Goal: Task Accomplishment & Management: Manage account settings

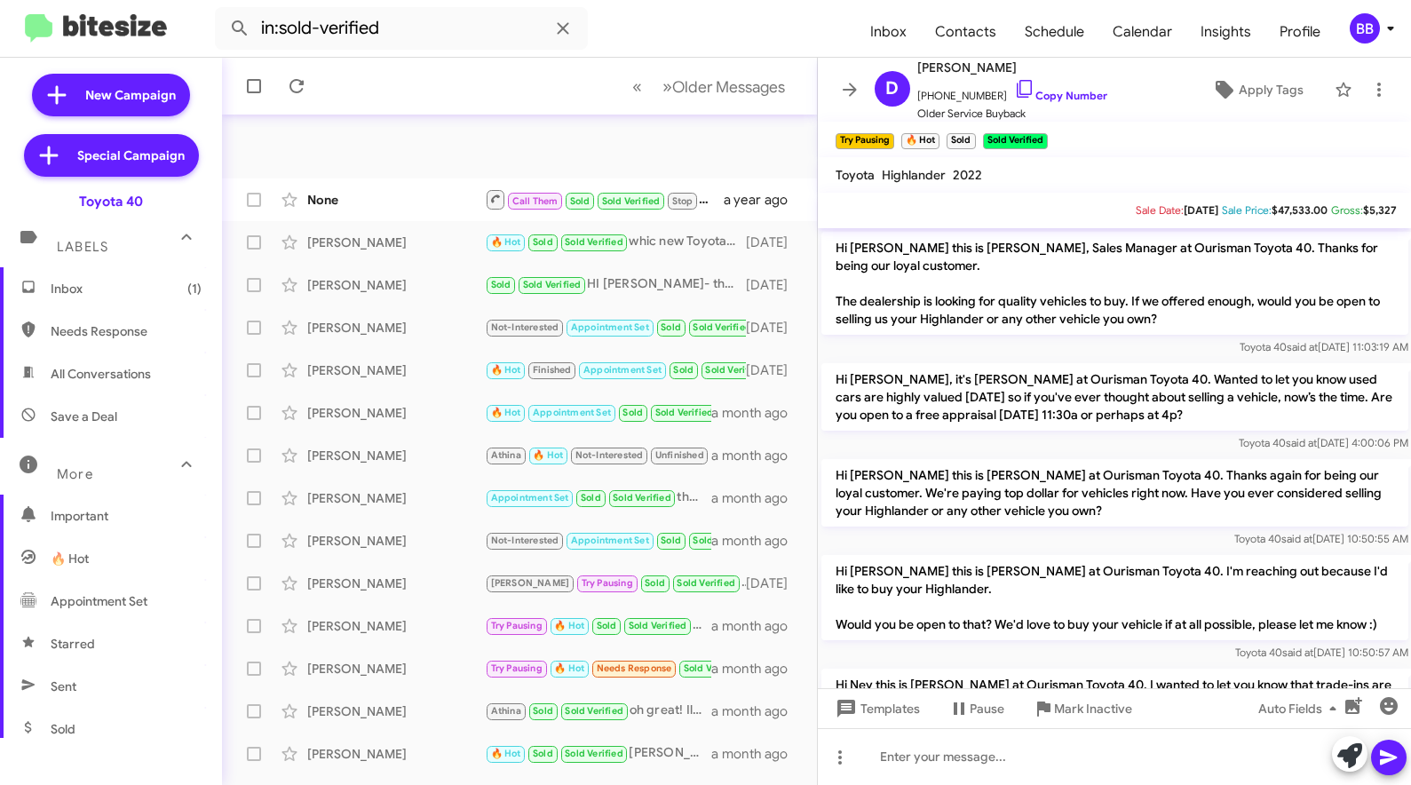
scroll to position [878, 0]
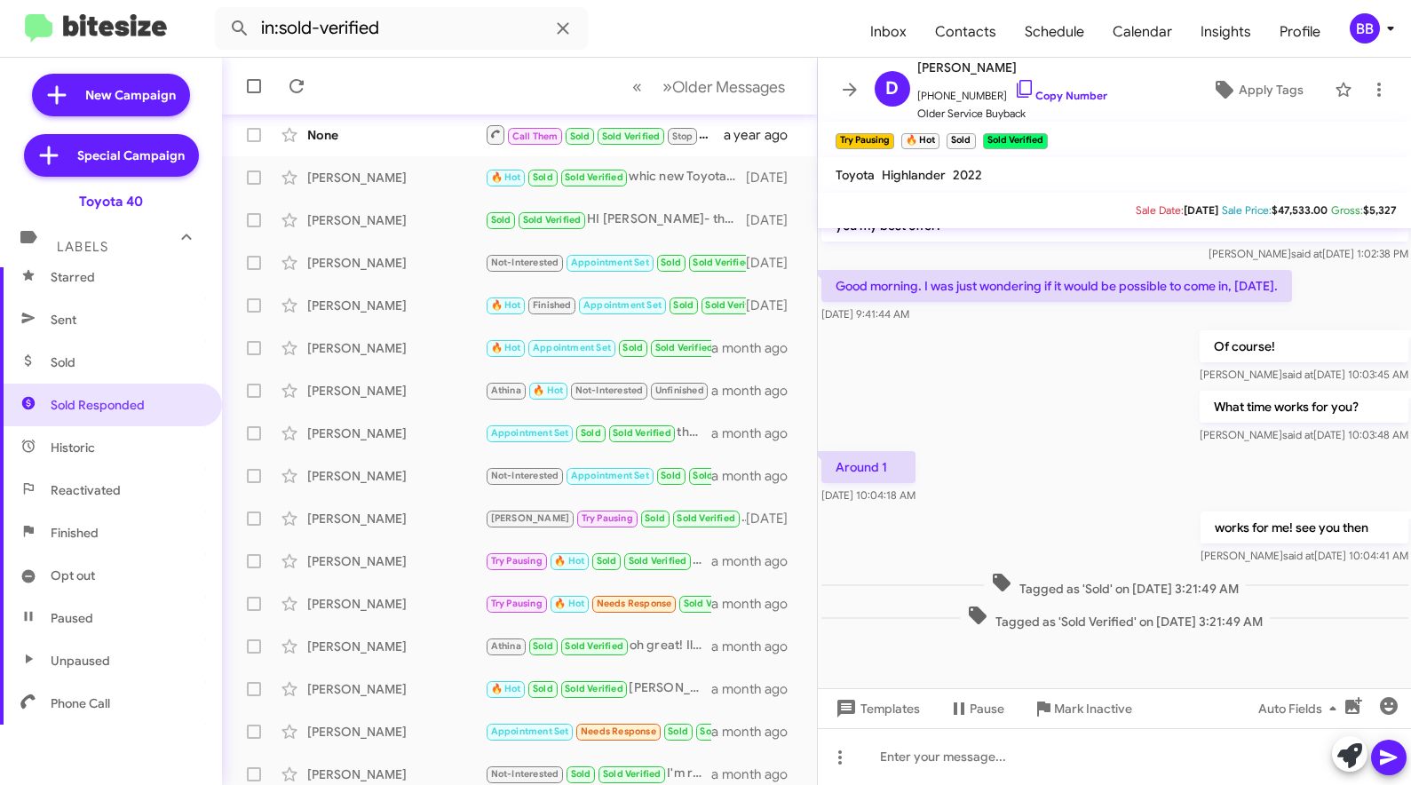
click at [1354, 38] on div "BB" at bounding box center [1365, 28] width 30 height 30
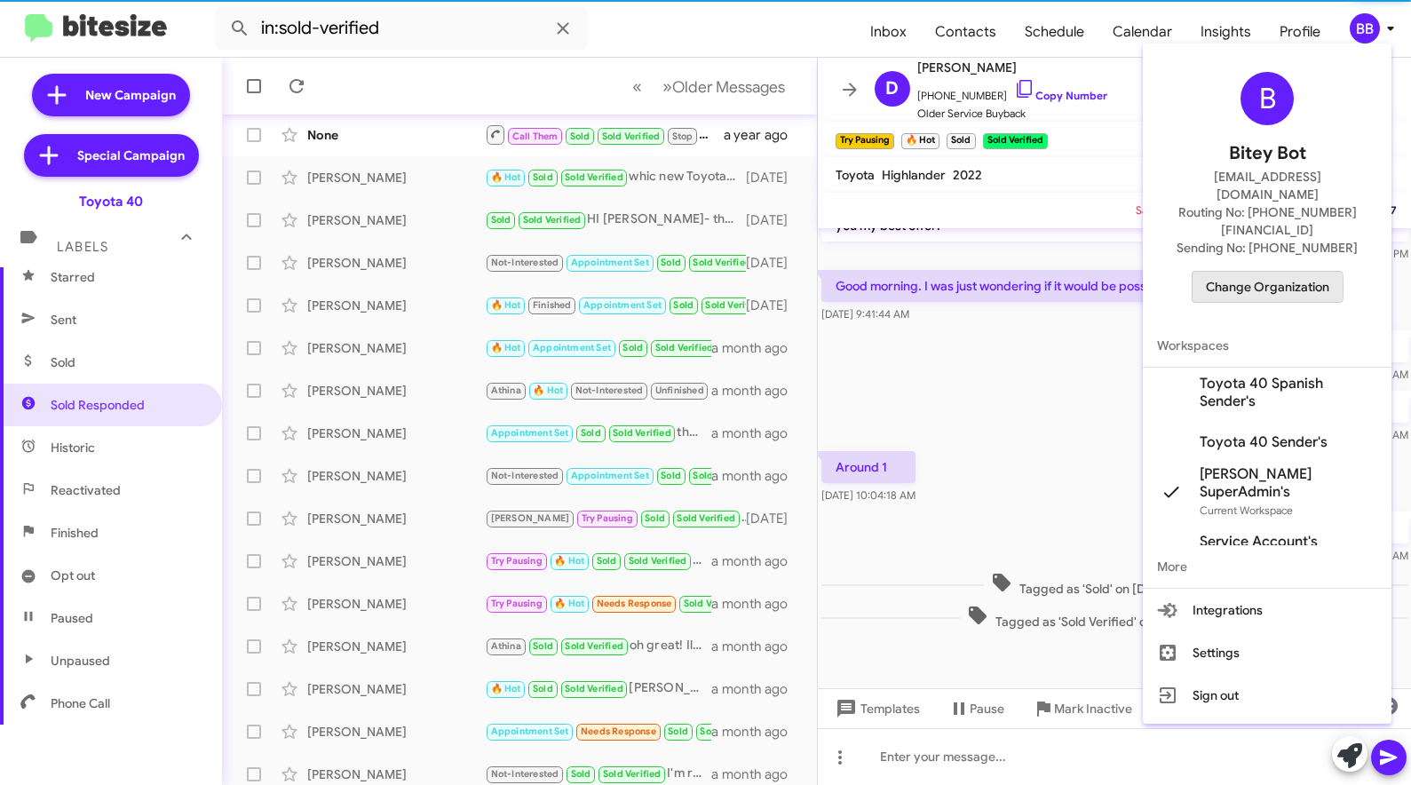
click at [1251, 272] on span "Change Organization" at bounding box center [1267, 287] width 123 height 30
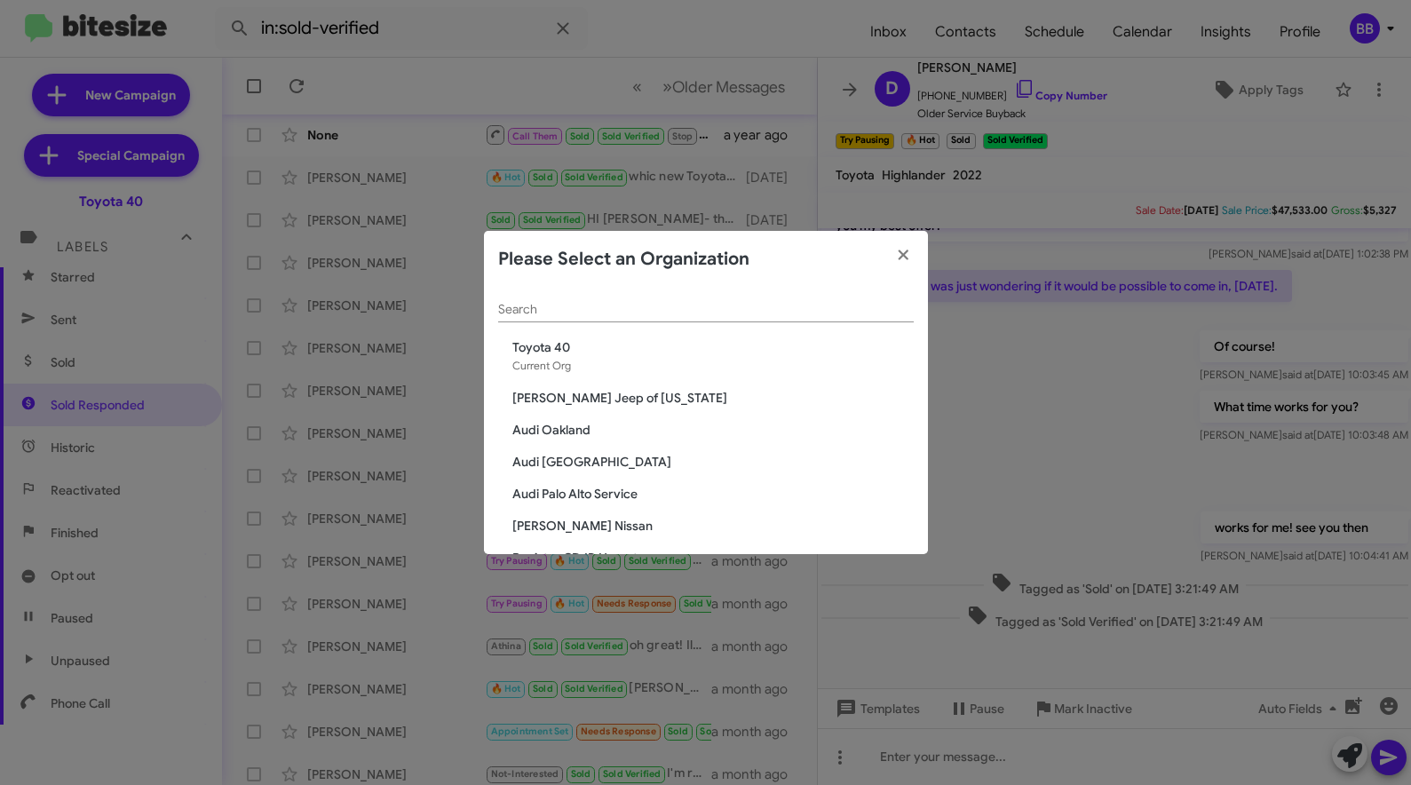
click at [566, 327] on div "Search" at bounding box center [706, 313] width 416 height 51
click at [1201, 20] on modal-container "Please Select an Organization Search Toyota 40 Current Org [PERSON_NAME] Jeep o…" at bounding box center [705, 392] width 1411 height 785
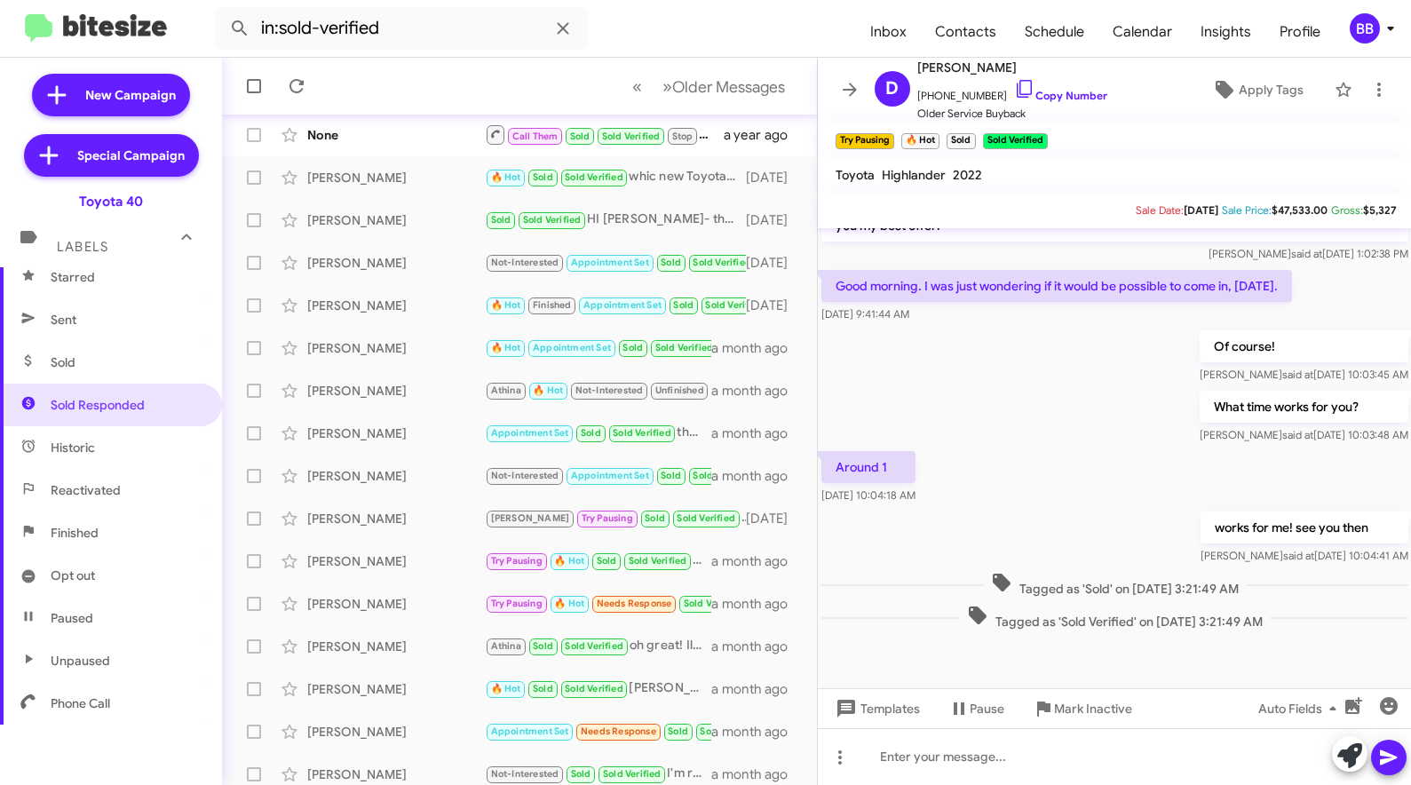
click at [1219, 33] on modal-container "Please Select an Organization Search Toyota 40 Current Org [PERSON_NAME] Jeep o…" at bounding box center [705, 392] width 1411 height 785
click at [1219, 33] on span "Insights" at bounding box center [1225, 31] width 79 height 51
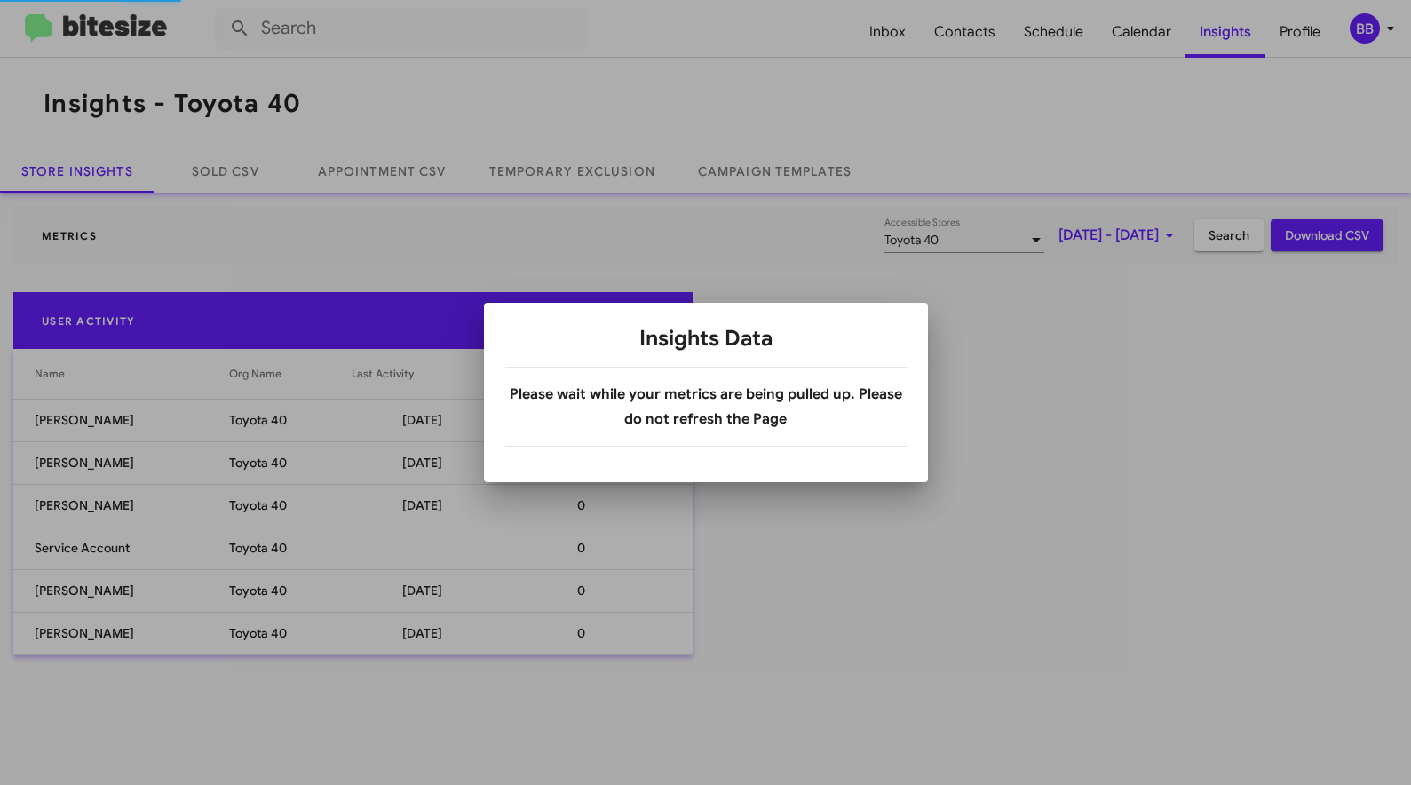
click at [1059, 228] on div at bounding box center [705, 392] width 1411 height 785
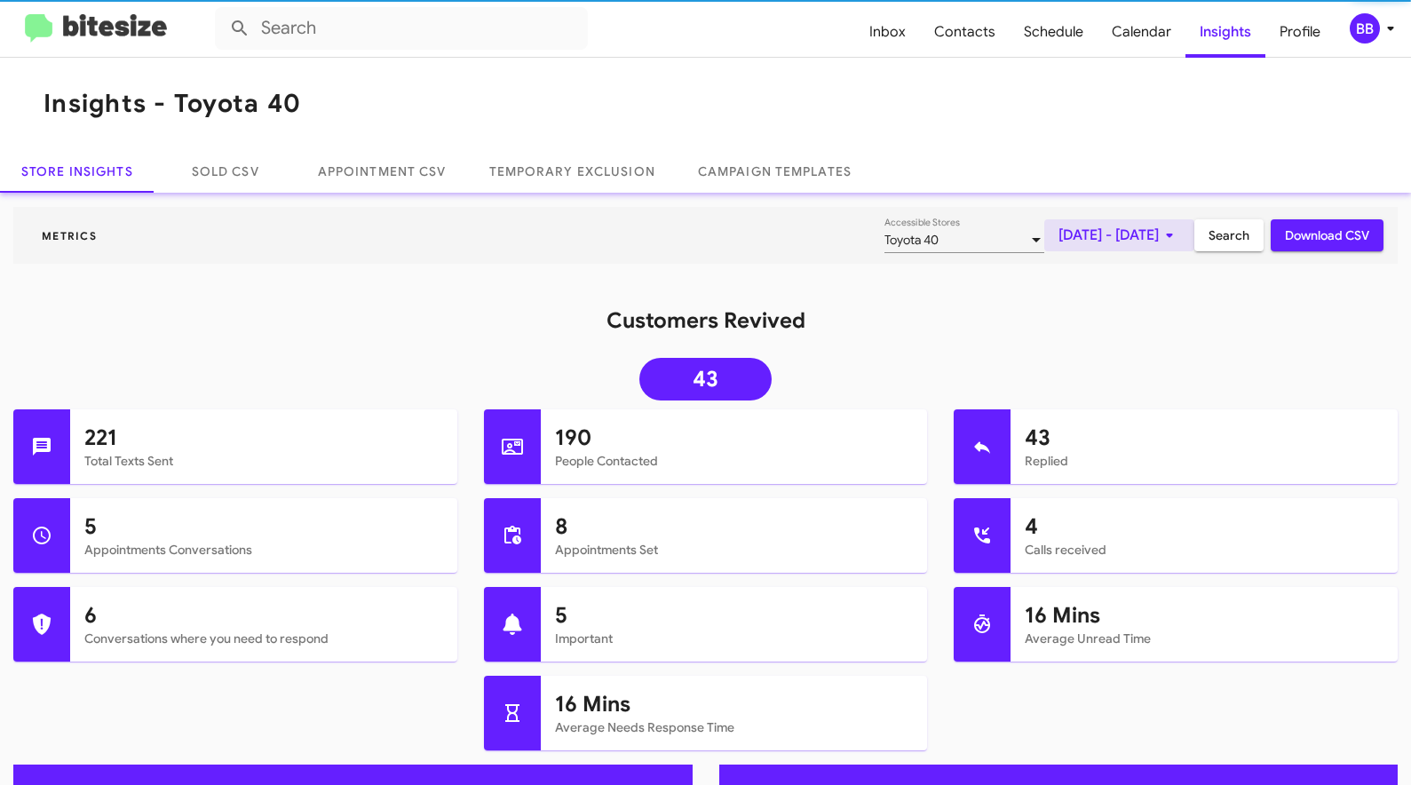
click at [1086, 239] on span "[DATE] - [DATE]" at bounding box center [1119, 235] width 122 height 32
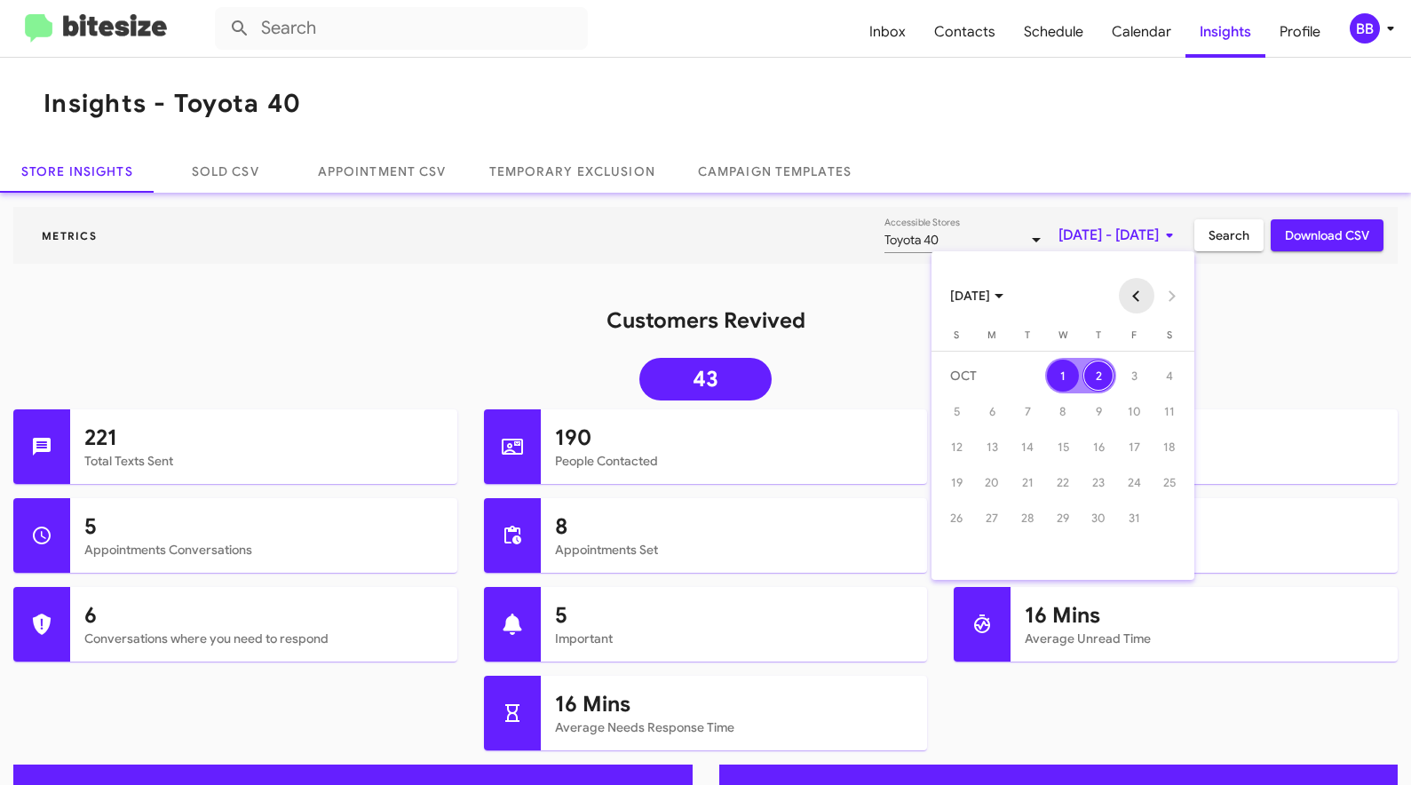
click at [1137, 300] on button "Previous month" at bounding box center [1137, 296] width 36 height 36
click at [993, 420] on div "1" at bounding box center [992, 411] width 32 height 32
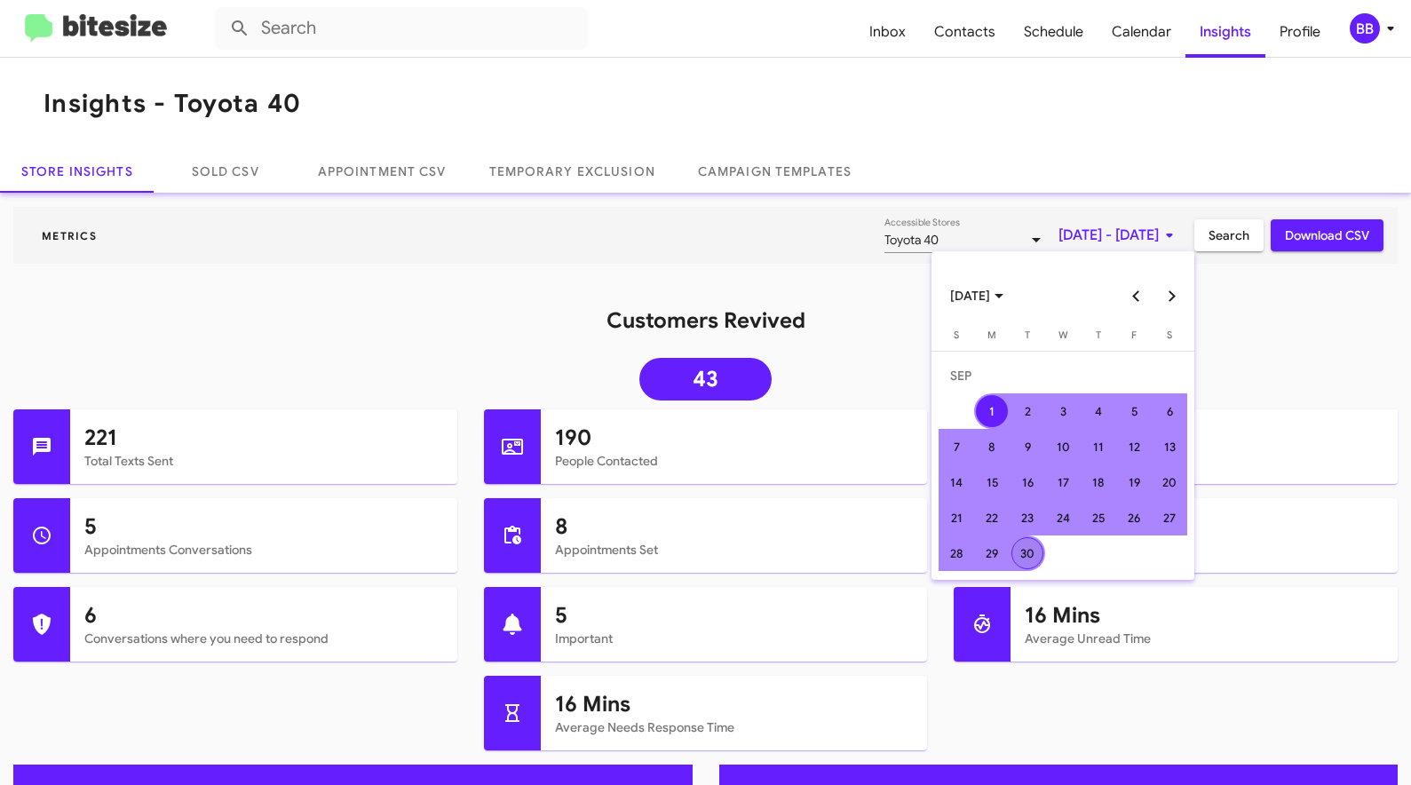
click at [1015, 549] on div "30" at bounding box center [1027, 553] width 32 height 32
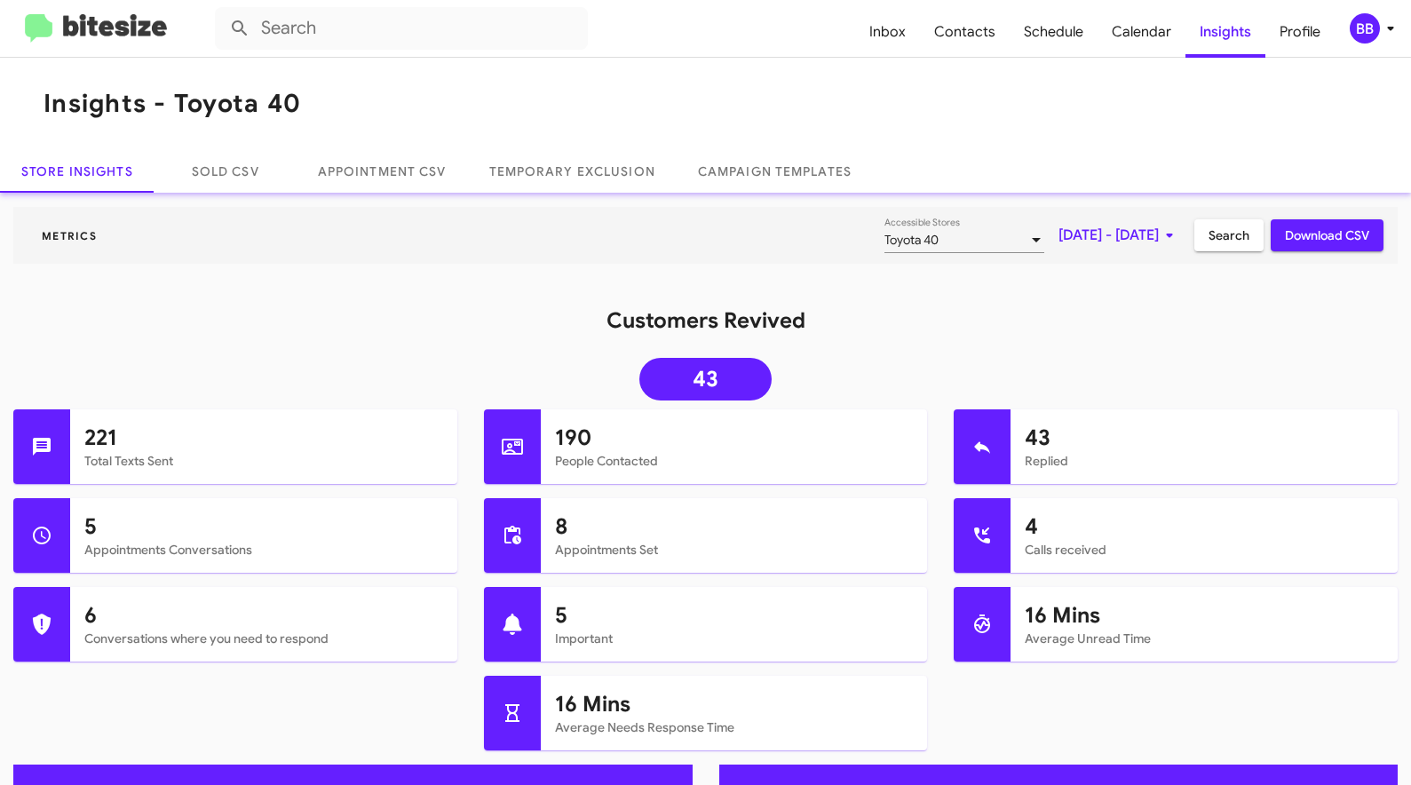
click at [1224, 234] on span "Search" at bounding box center [1228, 235] width 41 height 32
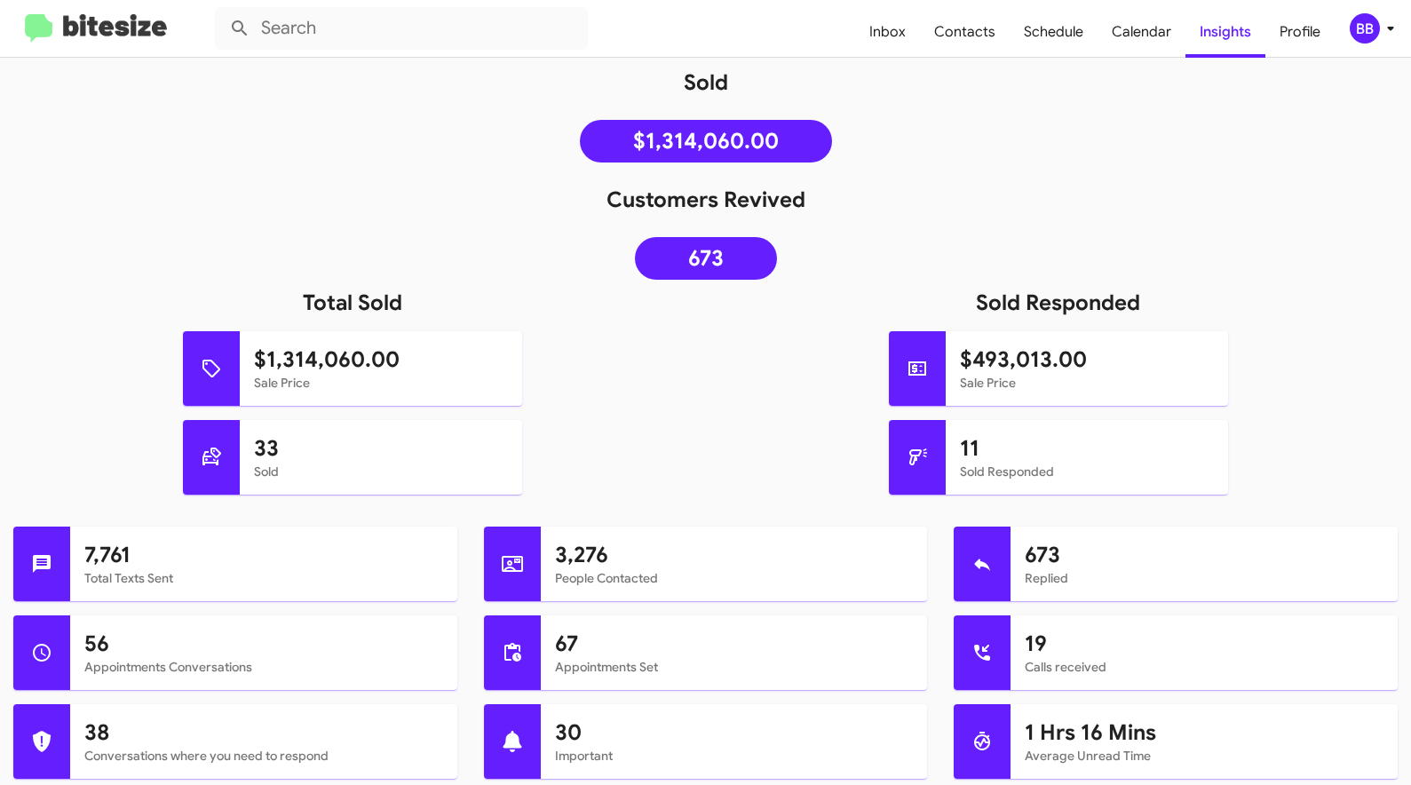
scroll to position [215, 0]
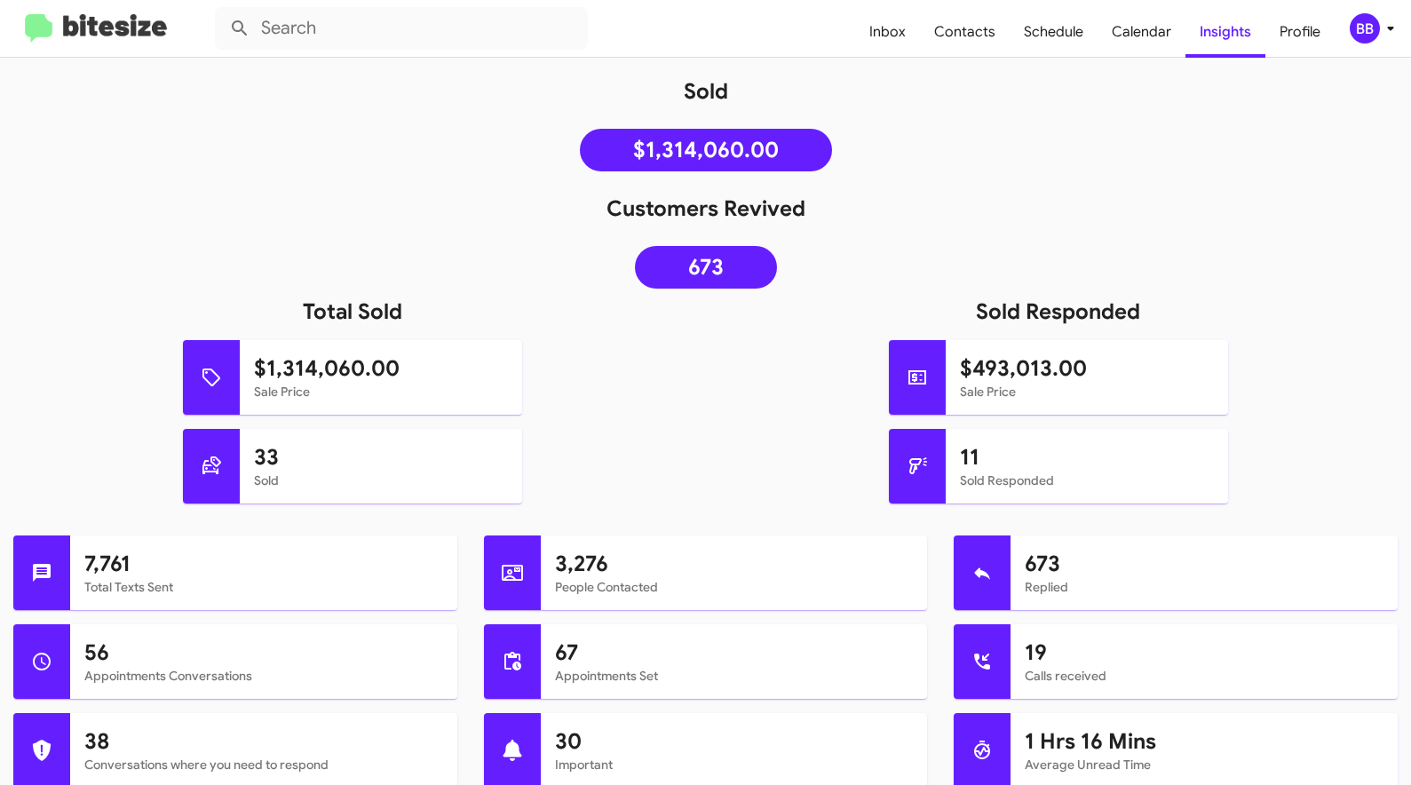
click at [1365, 36] on div "BB" at bounding box center [1365, 28] width 30 height 30
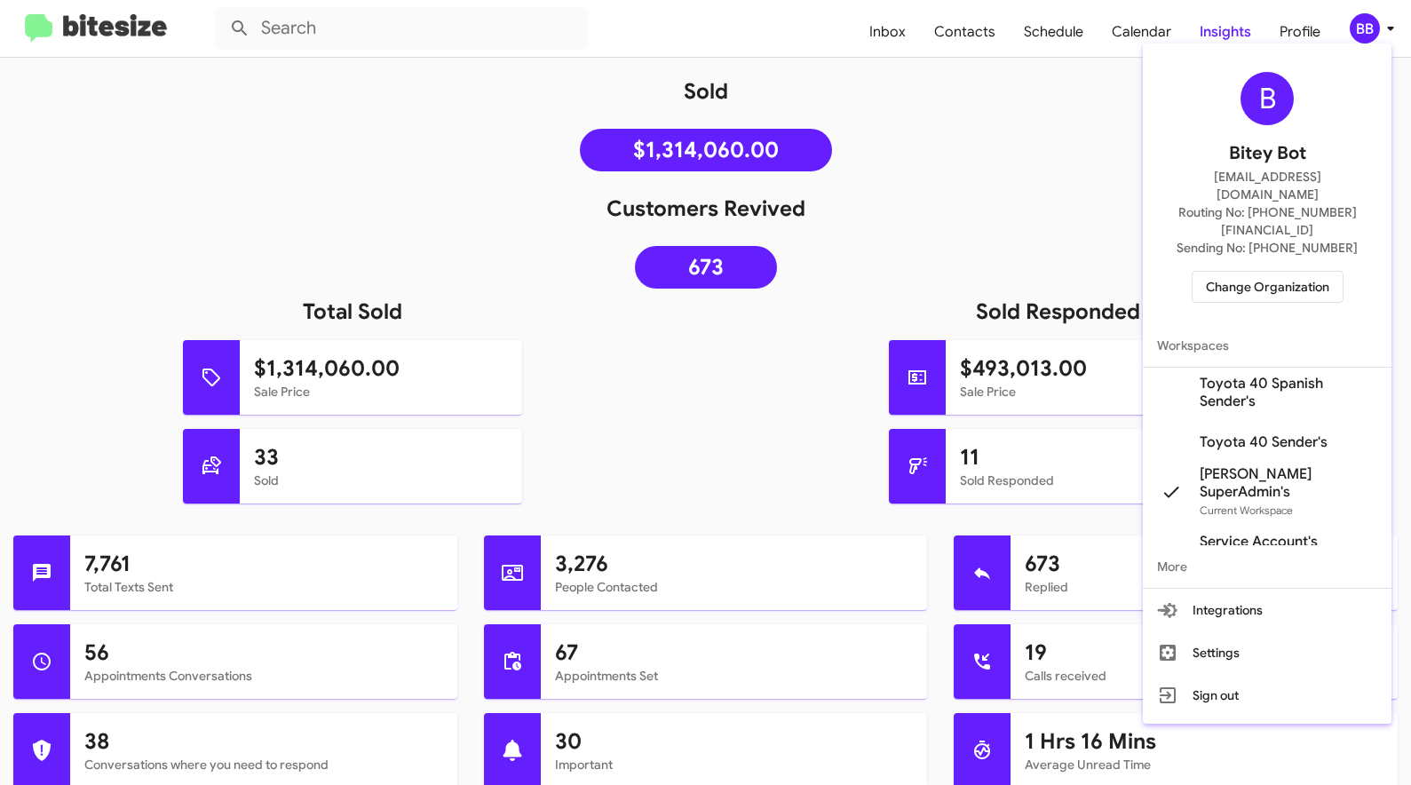
click at [1253, 272] on span "Change Organization" at bounding box center [1267, 287] width 123 height 30
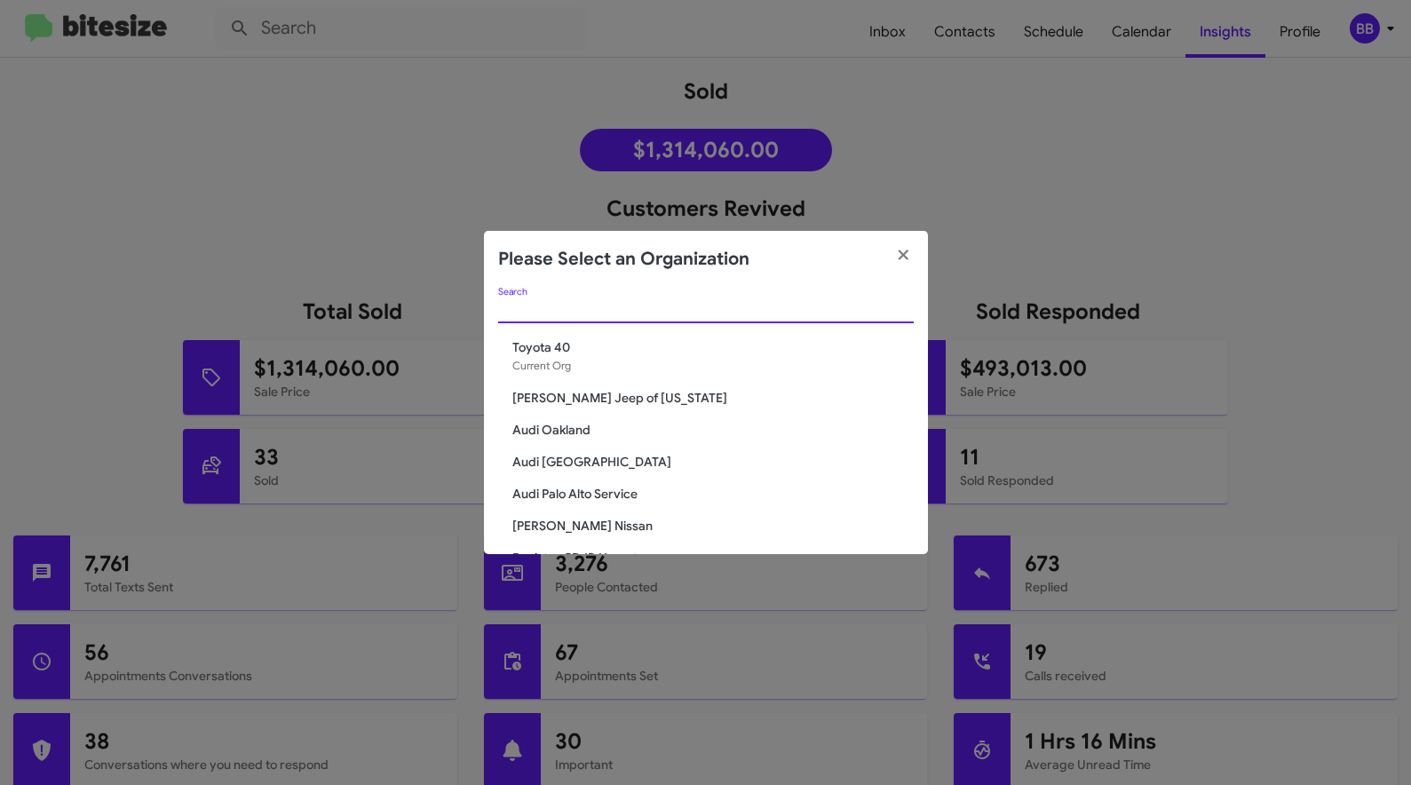
click at [526, 303] on input "Search" at bounding box center [706, 310] width 416 height 14
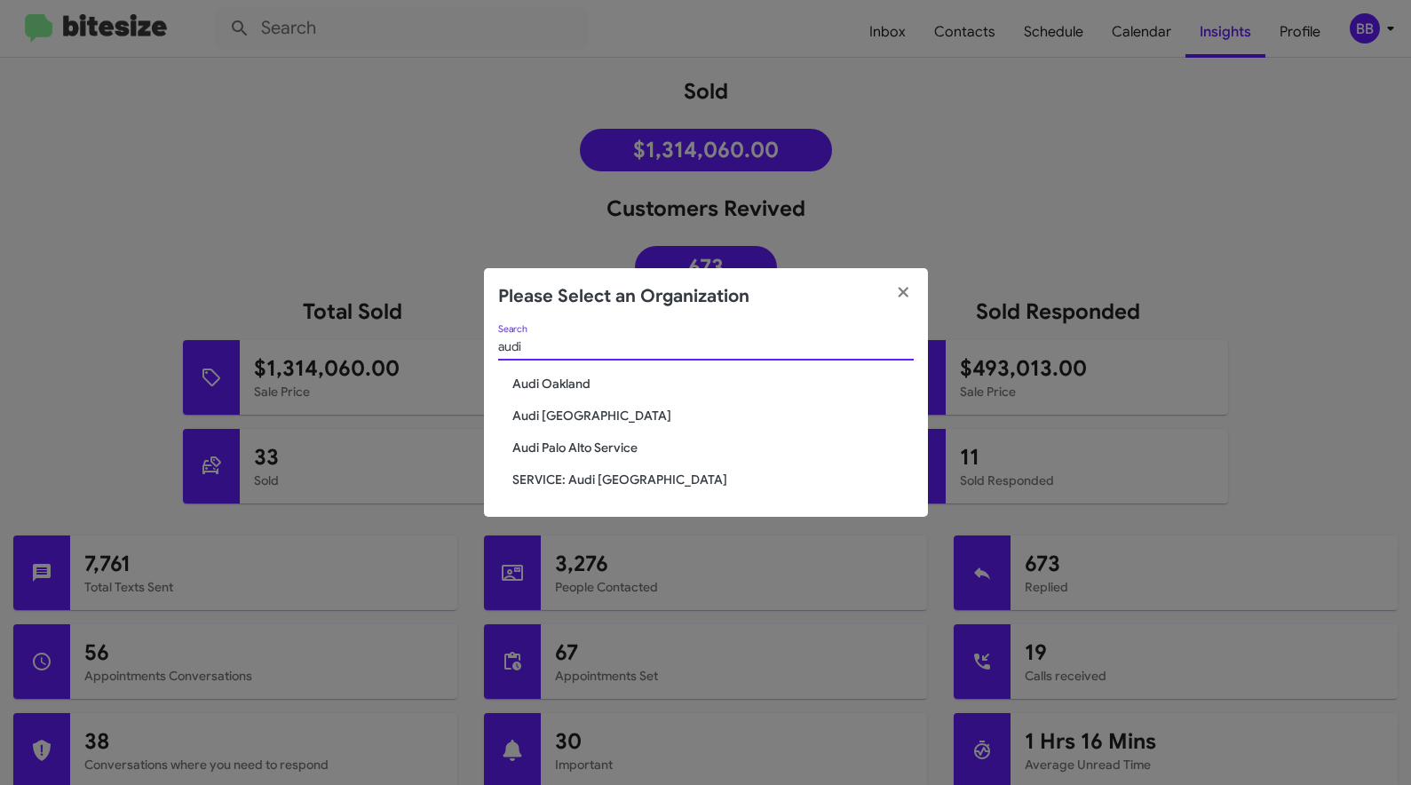
type input "audi"
click at [555, 416] on span "Audi [GEOGRAPHIC_DATA]" at bounding box center [712, 416] width 401 height 18
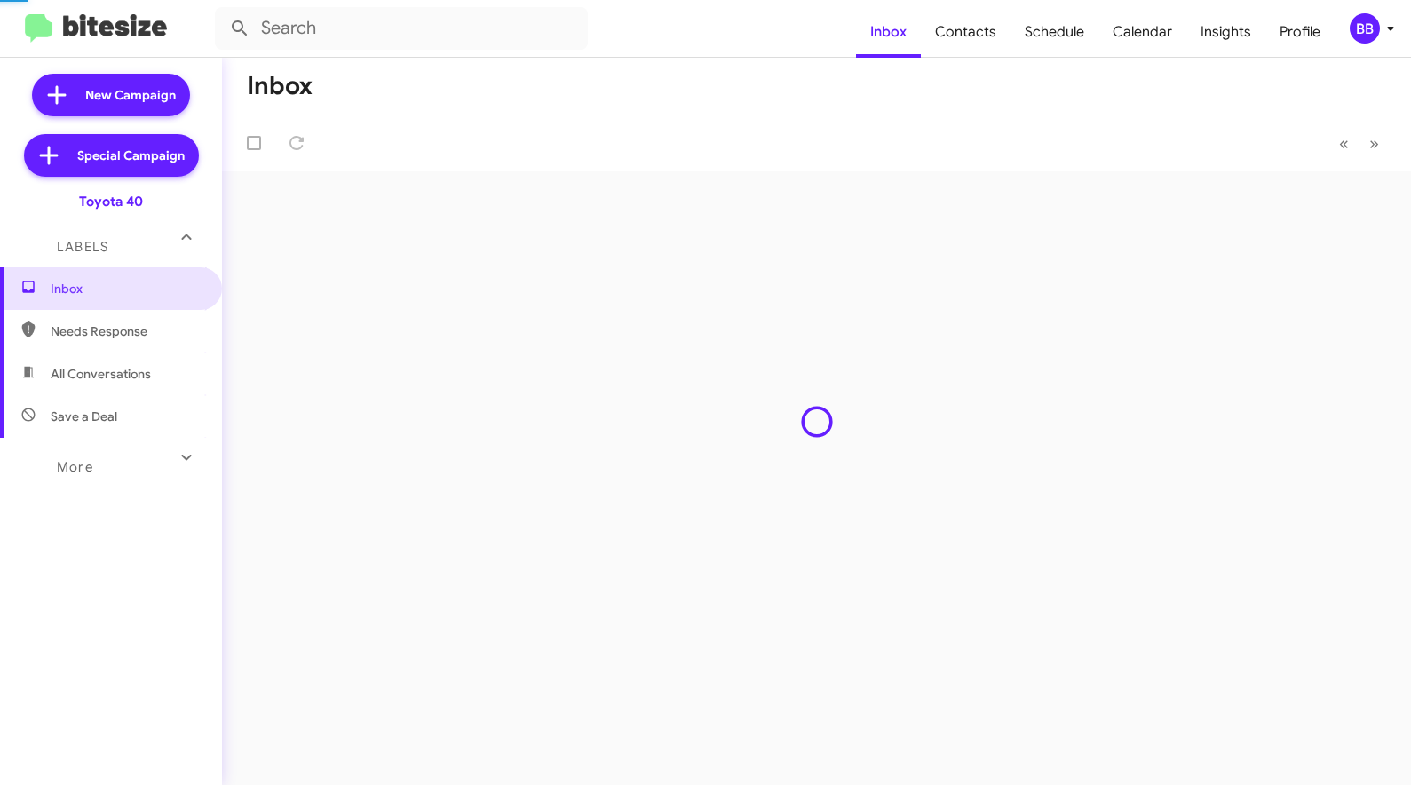
click at [1216, 34] on span "Insights" at bounding box center [1225, 31] width 79 height 51
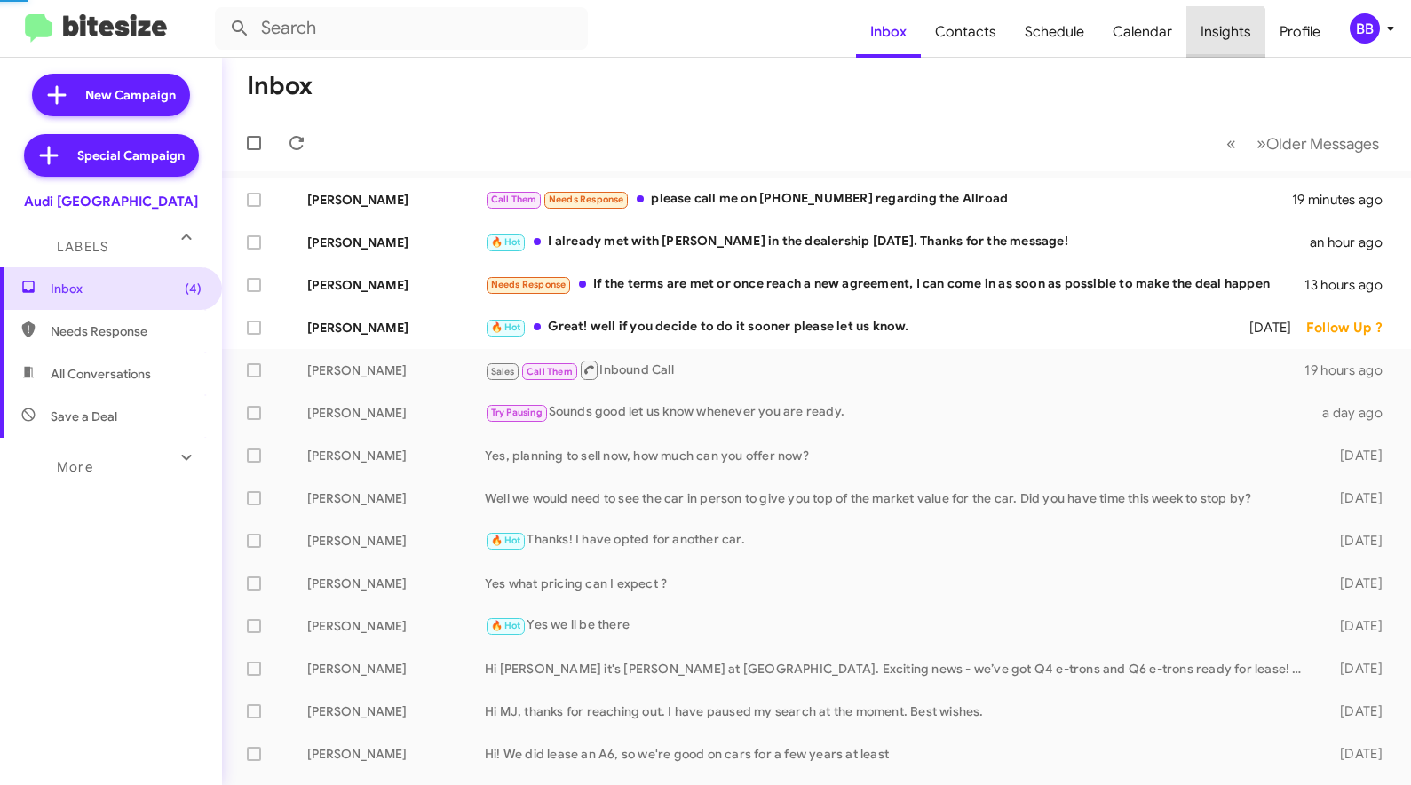
click at [1214, 46] on span "Insights" at bounding box center [1225, 31] width 79 height 51
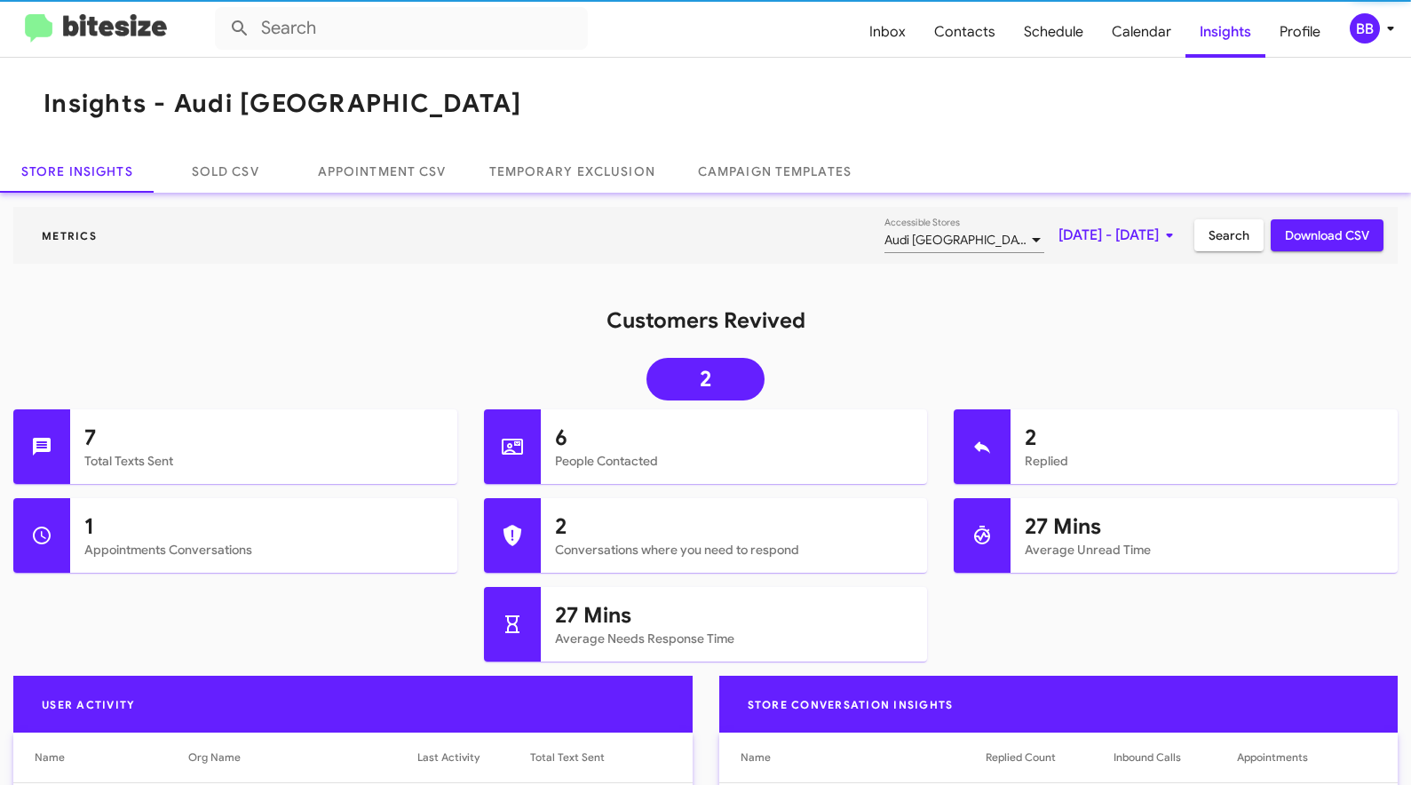
click at [1106, 237] on span "[DATE] - [DATE]" at bounding box center [1119, 235] width 122 height 32
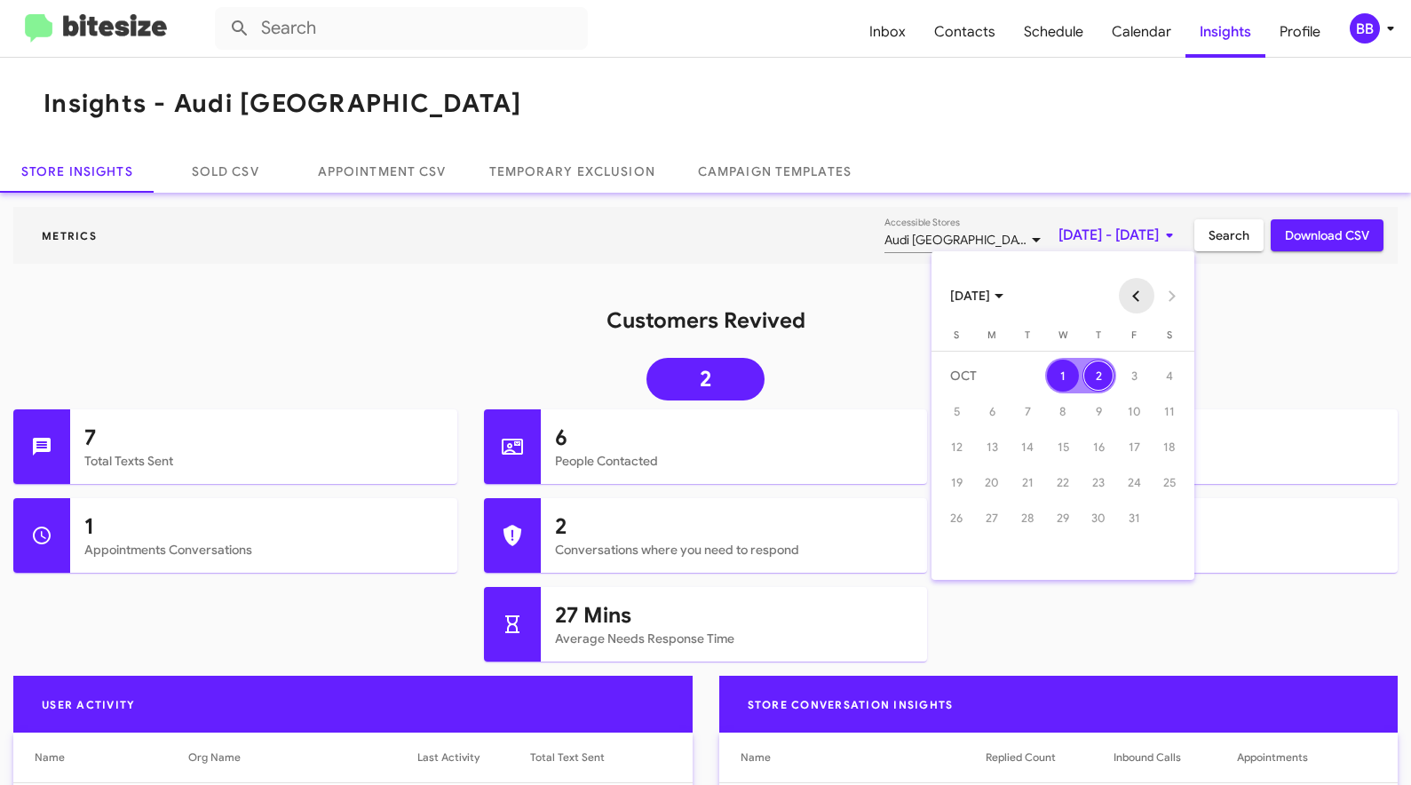
click at [1140, 292] on button "Previous month" at bounding box center [1137, 296] width 36 height 36
click at [988, 417] on div "1" at bounding box center [992, 411] width 32 height 32
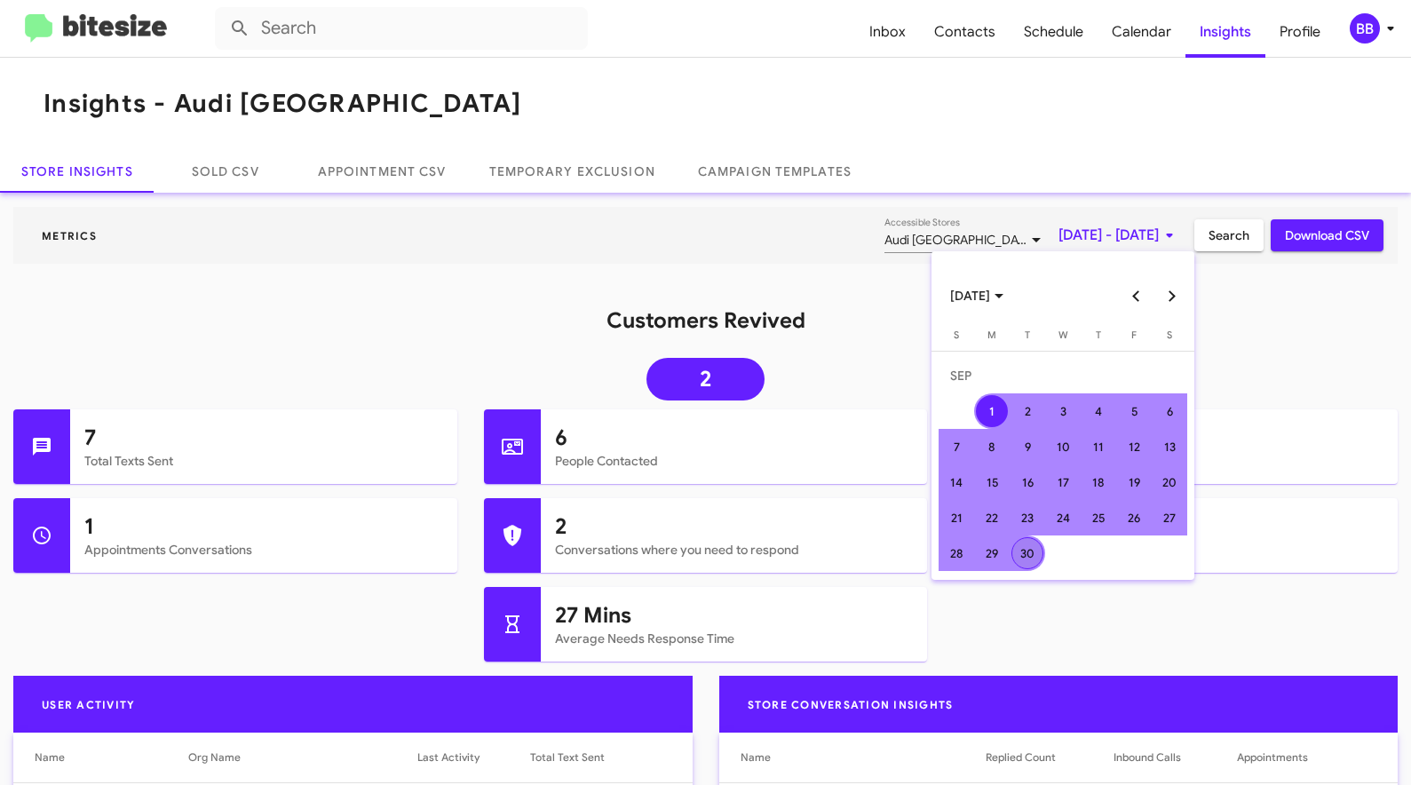
click at [1018, 543] on div "30" at bounding box center [1027, 553] width 32 height 32
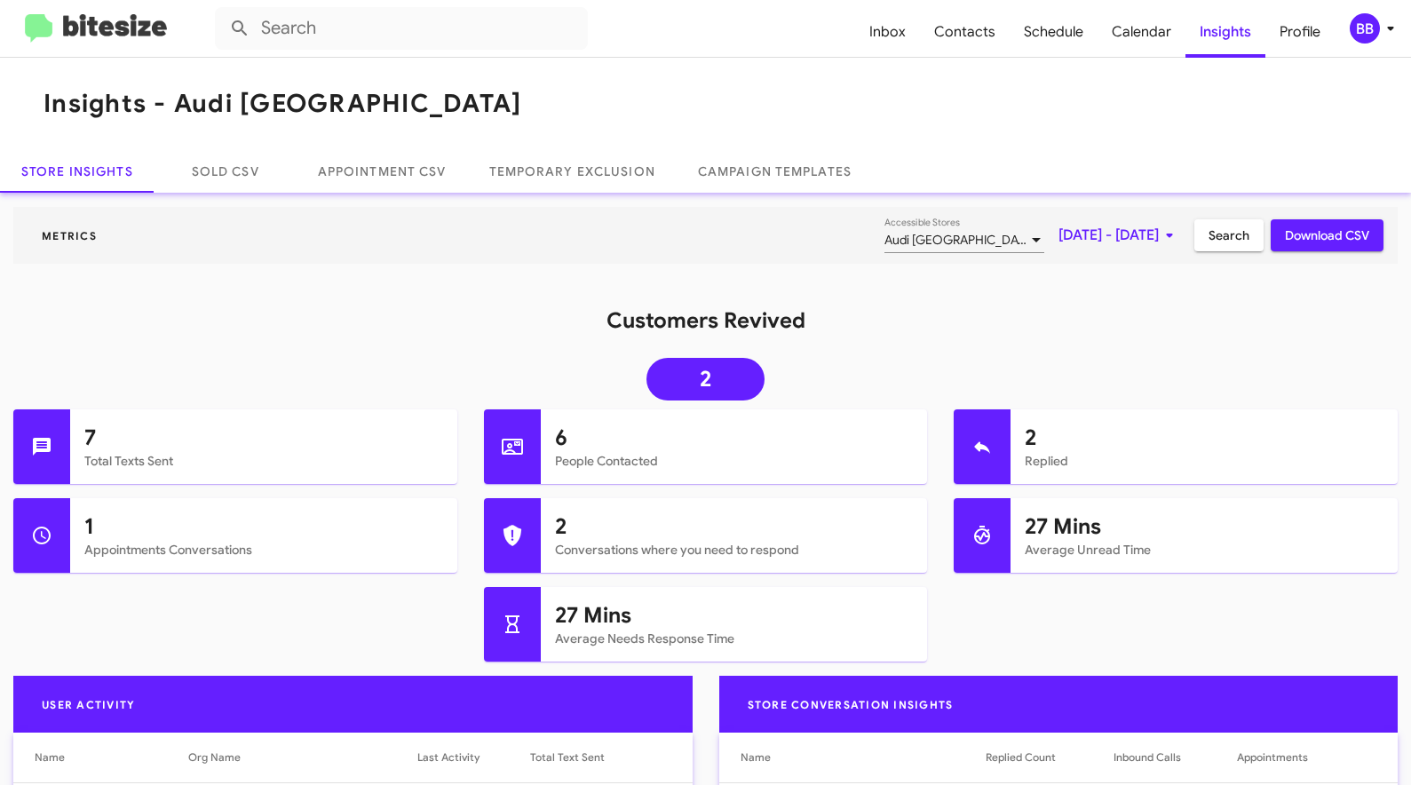
click at [1220, 234] on span "Search" at bounding box center [1228, 235] width 41 height 32
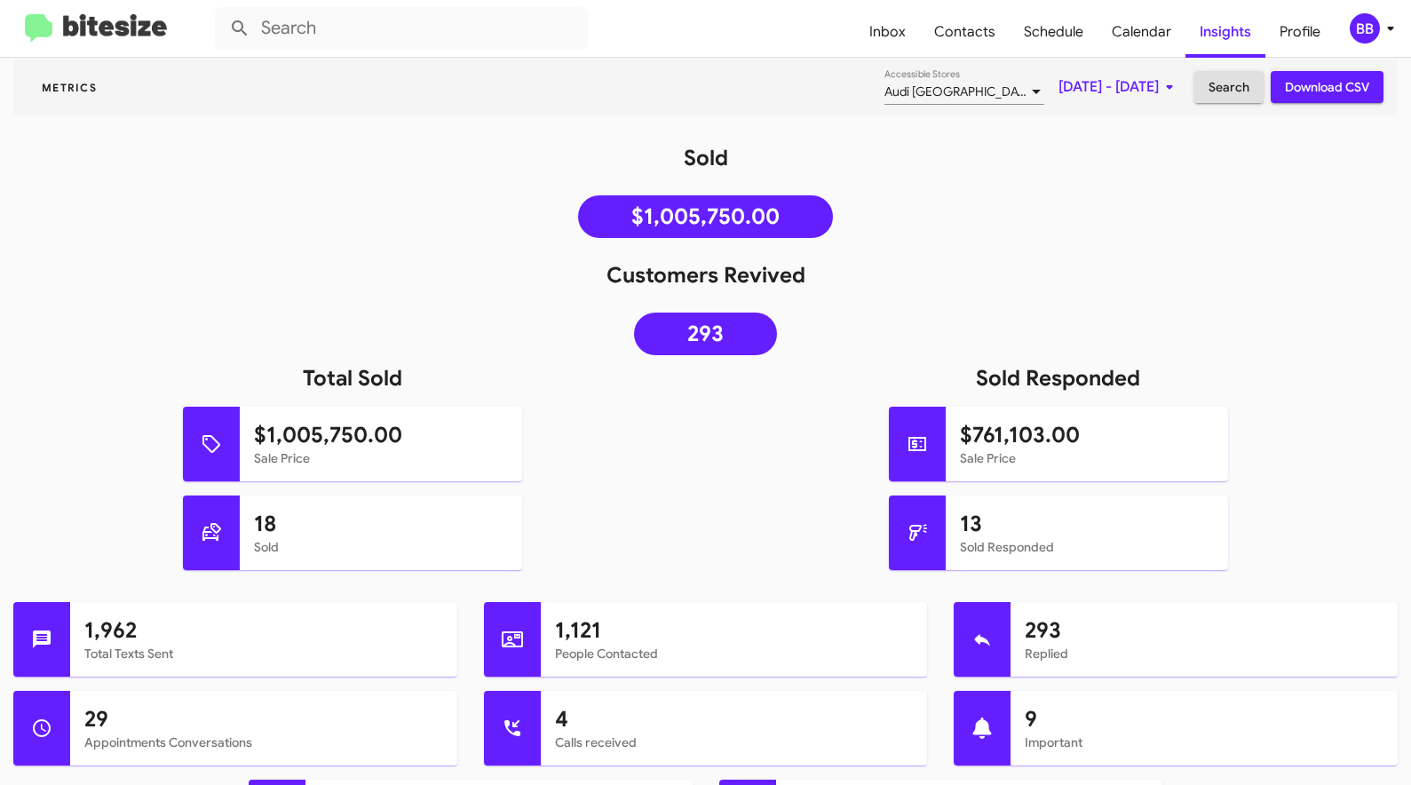
scroll to position [151, 0]
